Goal: Information Seeking & Learning: Learn about a topic

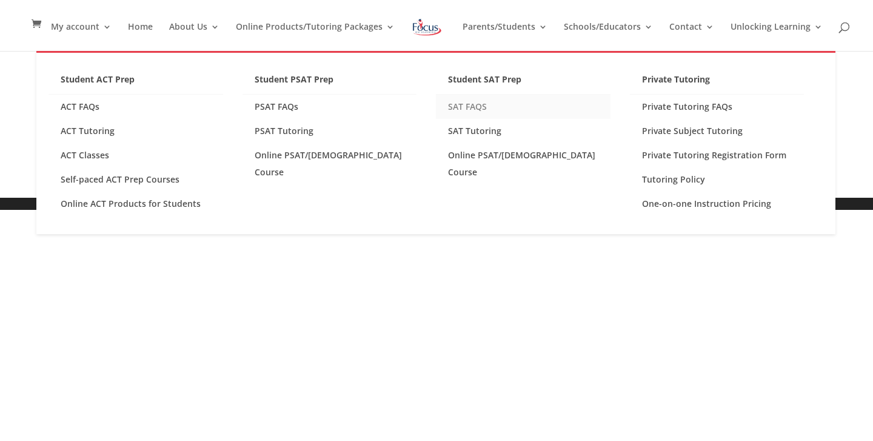
click at [473, 109] on link "SAT FAQS" at bounding box center [523, 107] width 175 height 24
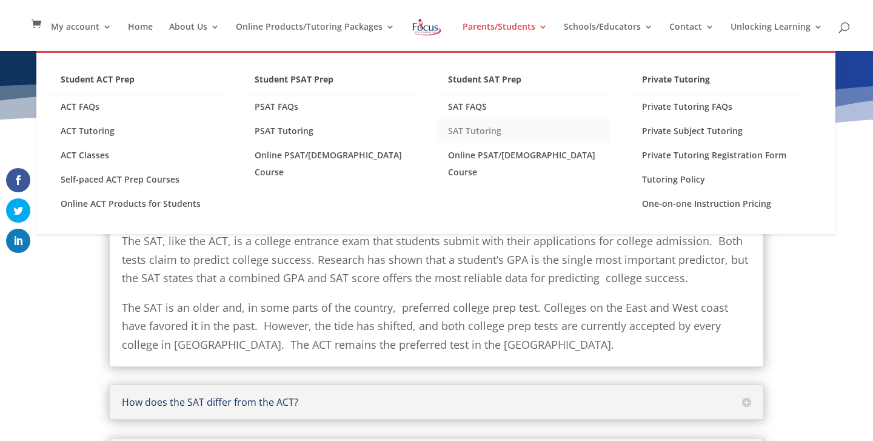
click at [480, 132] on link "SAT Tutoring" at bounding box center [523, 131] width 175 height 24
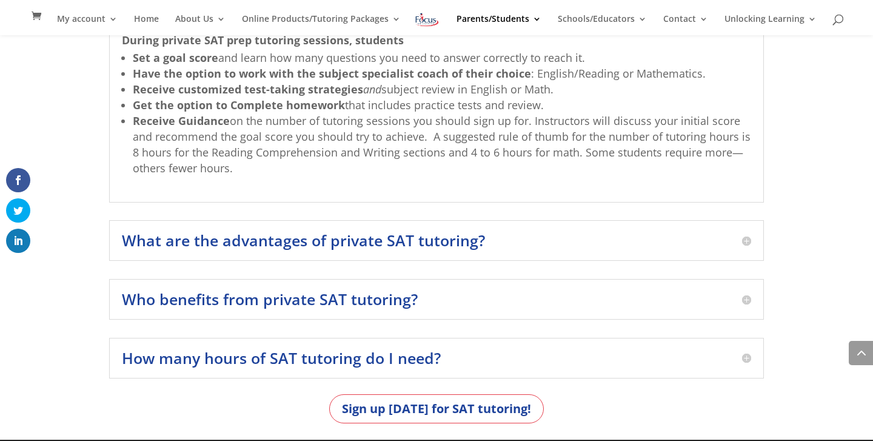
scroll to position [1483, 0]
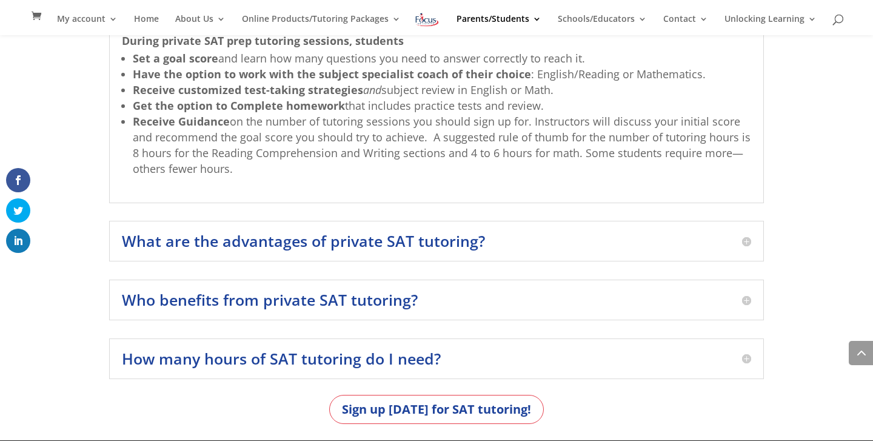
click at [357, 355] on h5 "How many hours of SAT tutoring do I need?" at bounding box center [436, 358] width 629 height 15
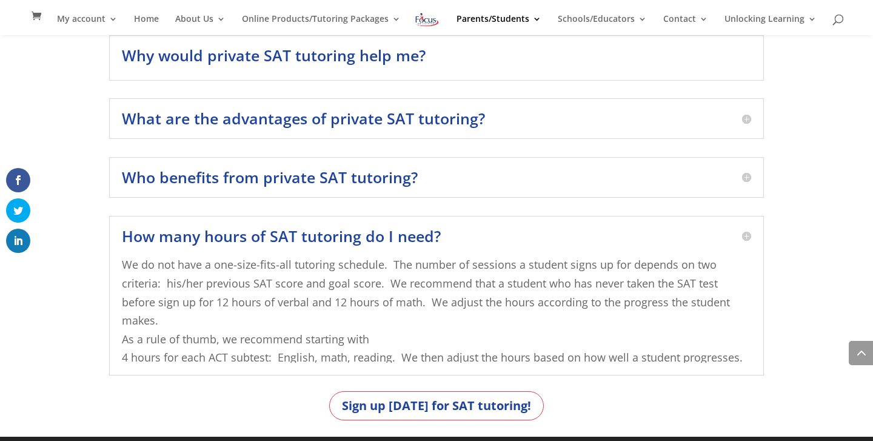
scroll to position [1369, 0]
